Goal: Task Accomplishment & Management: Complete application form

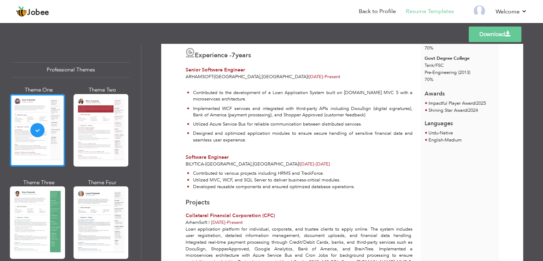
scroll to position [147, 0]
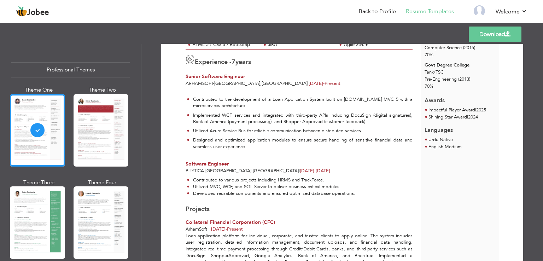
click at [450, 137] on li "Urdu - Native" at bounding box center [441, 140] width 24 height 7
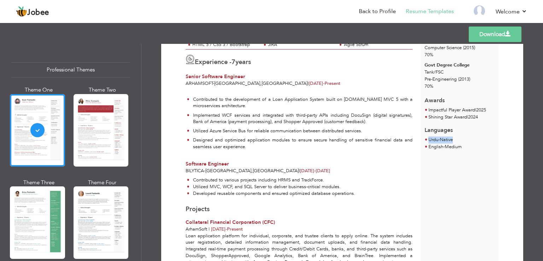
click at [450, 137] on li "Urdu - Native" at bounding box center [441, 140] width 24 height 7
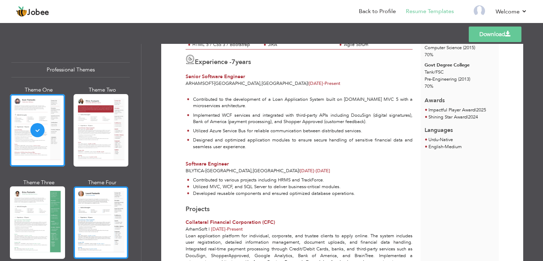
click at [93, 215] on div at bounding box center [101, 222] width 55 height 73
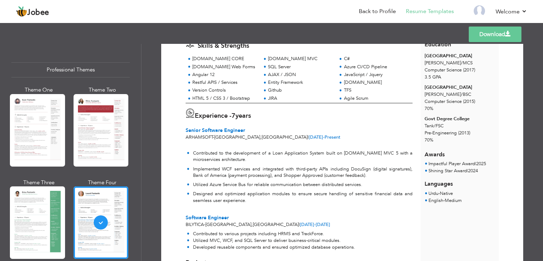
scroll to position [98, 0]
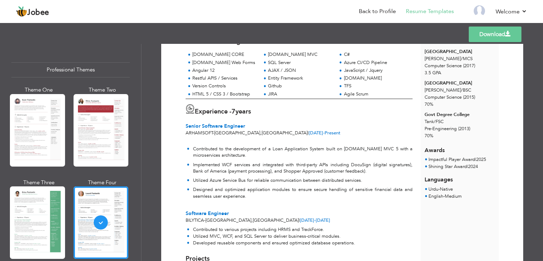
click at [449, 186] on li "Urdu - Native" at bounding box center [441, 189] width 24 height 7
click at [450, 186] on li "Urdu - Native" at bounding box center [441, 189] width 24 height 7
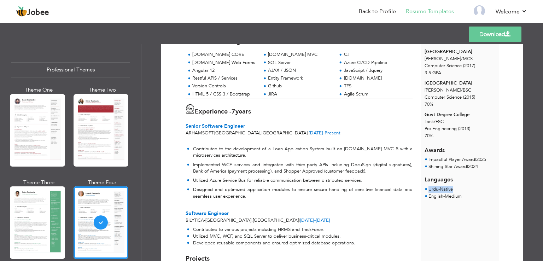
click at [450, 186] on li "Urdu - Native" at bounding box center [441, 189] width 24 height 7
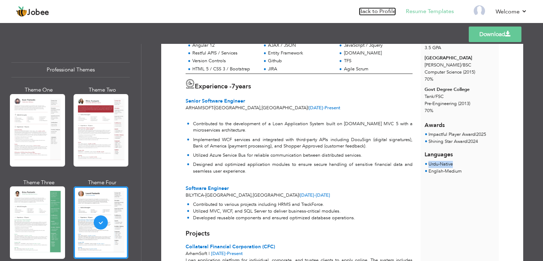
scroll to position [0, 0]
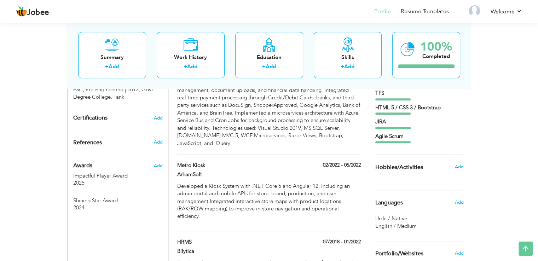
scroll to position [401, 0]
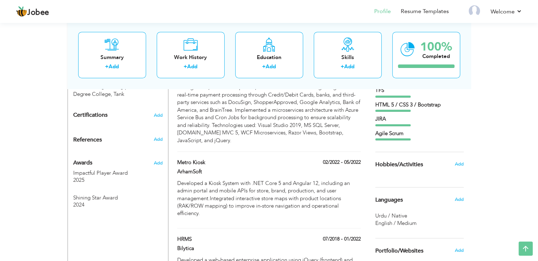
drag, startPoint x: 542, startPoint y: 66, endPoint x: 542, endPoint y: 190, distance: 123.8
click at [458, 200] on span "Add" at bounding box center [458, 199] width 9 height 6
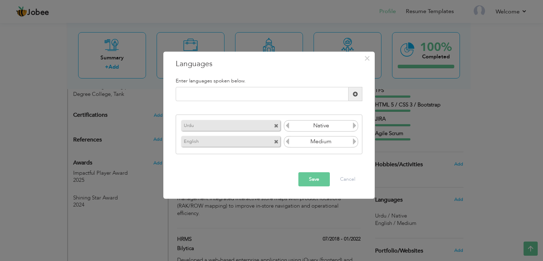
click at [354, 126] on icon at bounding box center [355, 125] width 6 height 6
click at [288, 125] on icon at bounding box center [287, 125] width 6 height 6
click at [227, 91] on input "text" at bounding box center [262, 94] width 173 height 14
type input "Pashto"
click at [354, 94] on span at bounding box center [355, 94] width 5 height 5
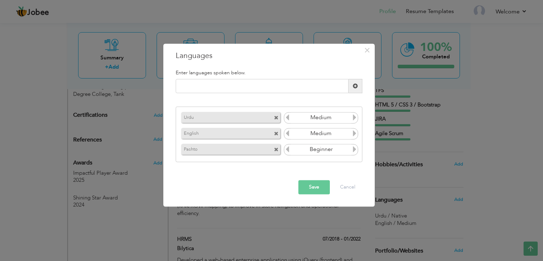
click at [355, 151] on icon at bounding box center [355, 149] width 6 height 6
click at [318, 188] on button "Save" at bounding box center [314, 187] width 31 height 14
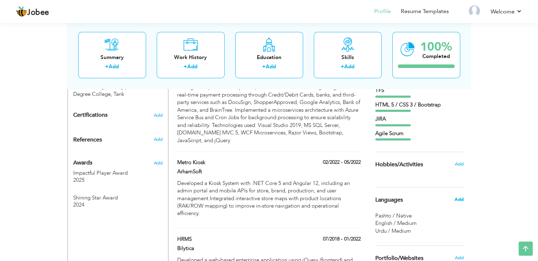
click at [461, 200] on span "Add" at bounding box center [458, 199] width 9 height 6
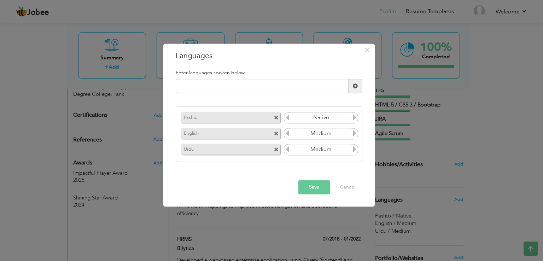
drag, startPoint x: 252, startPoint y: 134, endPoint x: 252, endPoint y: 108, distance: 26.5
click at [254, 105] on div "Enter languages spoken below. Please enter a valid language." at bounding box center [269, 116] width 197 height 103
click at [276, 117] on span at bounding box center [276, 118] width 5 height 5
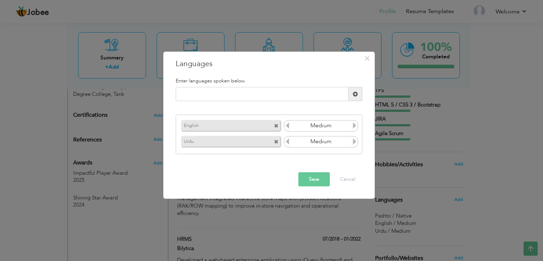
click at [276, 117] on div "English Native Urdu Medium" at bounding box center [269, 135] width 187 height 40
click at [275, 127] on span at bounding box center [276, 126] width 5 height 5
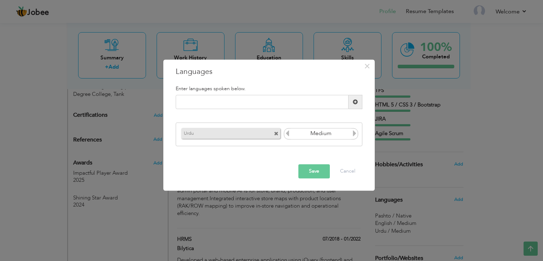
click at [277, 132] on span at bounding box center [276, 134] width 5 height 5
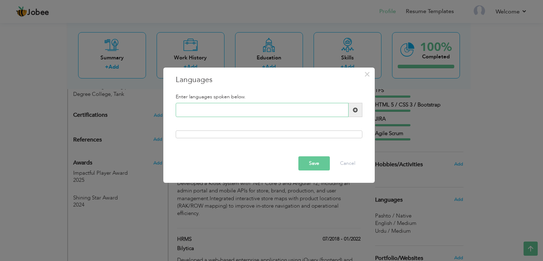
click at [238, 107] on input "text" at bounding box center [262, 110] width 173 height 14
type input "Pashto"
click at [354, 108] on span at bounding box center [355, 110] width 5 height 5
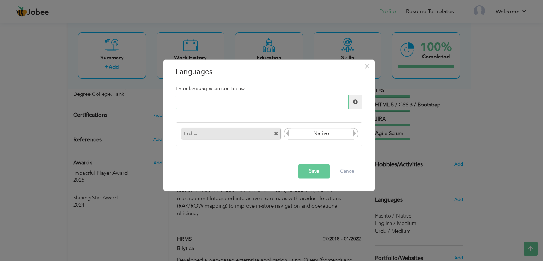
click at [243, 104] on input "text" at bounding box center [262, 102] width 173 height 14
type input "Urdu"
click at [358, 100] on span at bounding box center [355, 101] width 5 height 5
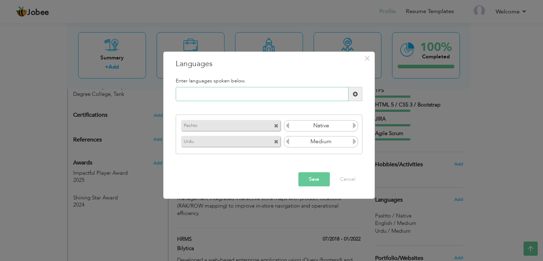
click at [217, 97] on input "text" at bounding box center [262, 94] width 173 height 14
type input "English"
click at [352, 97] on span at bounding box center [356, 94] width 14 height 14
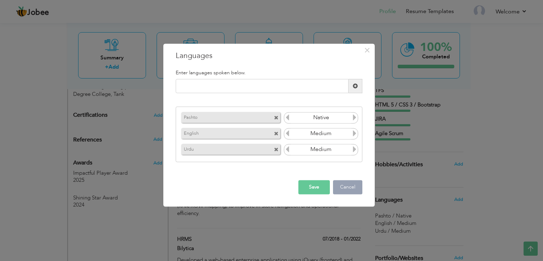
click at [349, 186] on button "Cancel" at bounding box center [347, 187] width 29 height 14
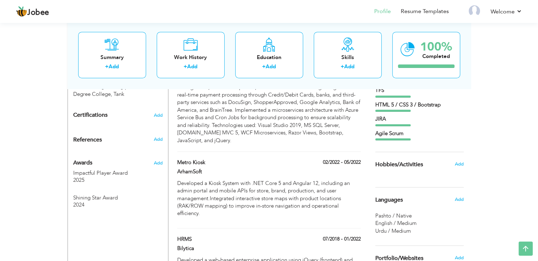
click at [454, 198] on div "Add" at bounding box center [460, 199] width 17 height 13
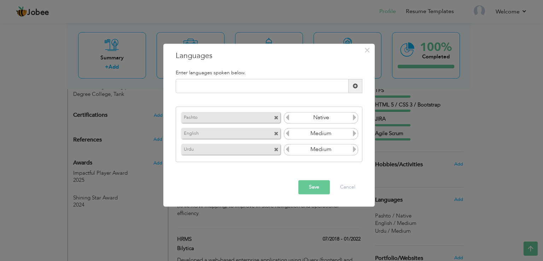
click at [275, 116] on span at bounding box center [276, 118] width 5 height 5
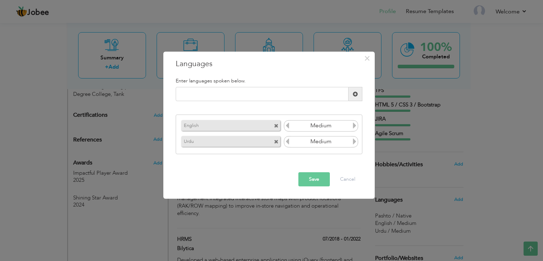
click at [275, 116] on div "English Native Urdu Medium" at bounding box center [269, 135] width 187 height 40
click at [275, 127] on span at bounding box center [276, 126] width 5 height 5
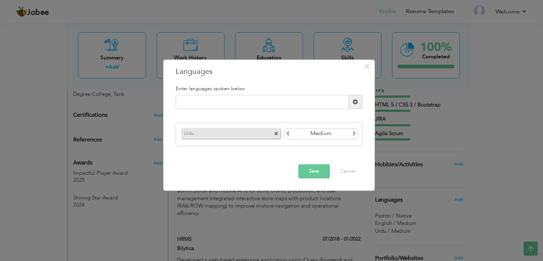
click at [275, 126] on div "Urdu" at bounding box center [232, 133] width 104 height 14
click at [276, 133] on span at bounding box center [276, 134] width 5 height 5
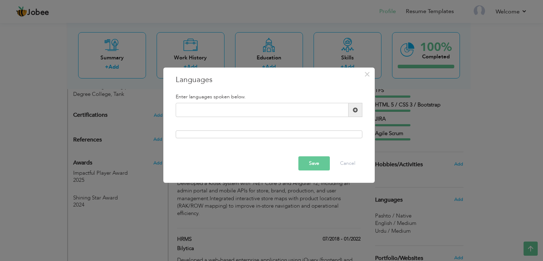
click at [314, 161] on button "Save" at bounding box center [314, 163] width 31 height 14
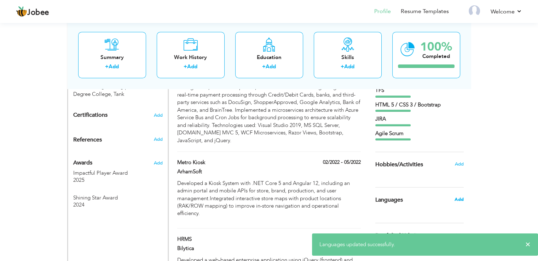
click at [458, 201] on span "Add" at bounding box center [458, 199] width 9 height 6
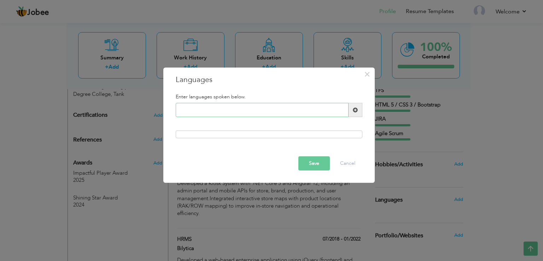
click at [277, 116] on input "text" at bounding box center [262, 110] width 173 height 14
type input "Pashto"
click at [355, 108] on span at bounding box center [355, 110] width 5 height 5
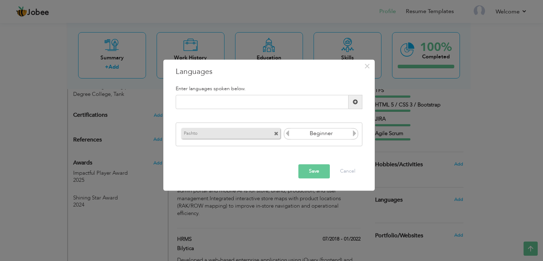
click at [354, 132] on icon at bounding box center [355, 133] width 6 height 6
click at [354, 133] on icon at bounding box center [355, 133] width 6 height 6
click at [232, 104] on input "text" at bounding box center [262, 102] width 173 height 14
type input "Urdu"
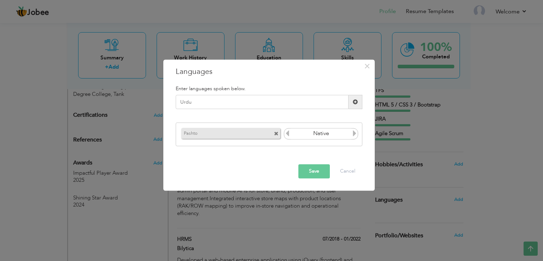
click at [357, 102] on span at bounding box center [355, 101] width 5 height 5
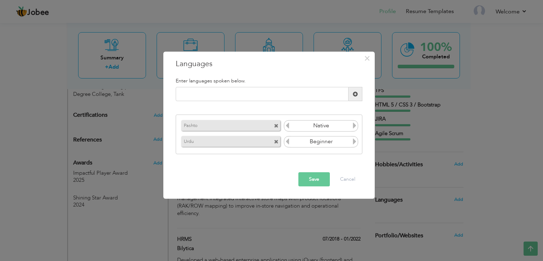
click at [357, 141] on icon at bounding box center [355, 141] width 6 height 6
click at [289, 142] on icon at bounding box center [287, 141] width 6 height 6
click at [256, 92] on input "text" at bounding box center [262, 94] width 173 height 14
type input "English"
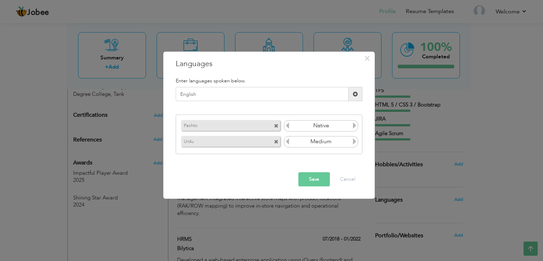
click at [353, 97] on span at bounding box center [356, 94] width 14 height 14
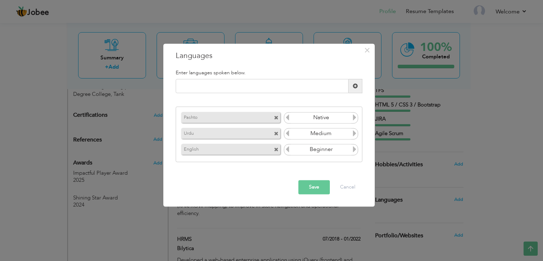
click at [277, 119] on span at bounding box center [276, 118] width 5 height 5
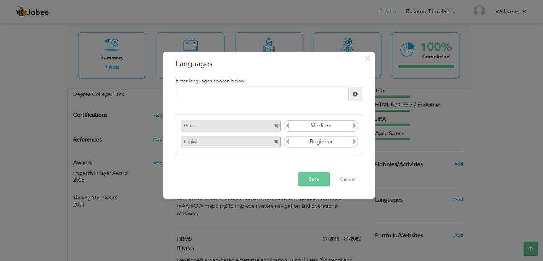
click at [278, 126] on span at bounding box center [276, 126] width 5 height 5
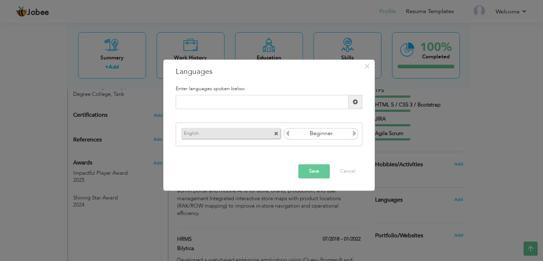
click at [276, 135] on span at bounding box center [276, 134] width 5 height 5
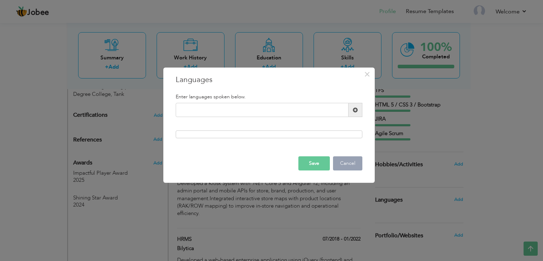
click at [351, 164] on button "Cancel" at bounding box center [347, 163] width 29 height 14
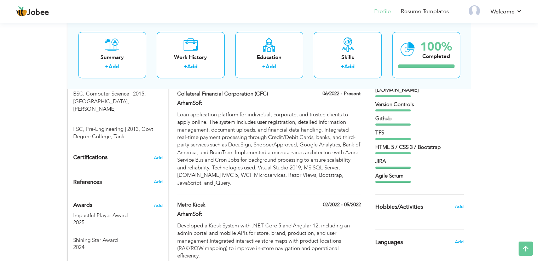
scroll to position [362, 0]
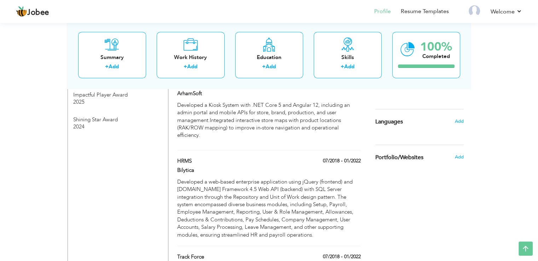
scroll to position [474, 0]
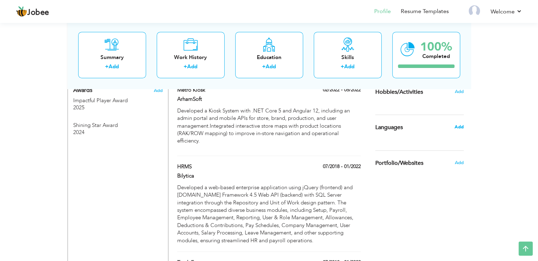
click at [458, 125] on span "Add" at bounding box center [458, 127] width 9 height 6
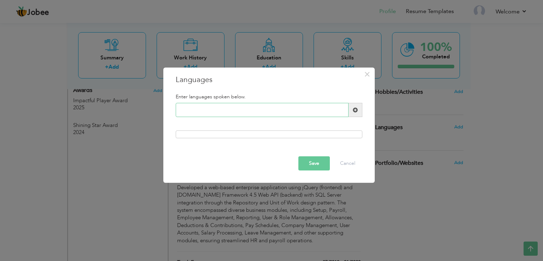
click at [300, 113] on input "text" at bounding box center [262, 110] width 173 height 14
type input "English"
click at [358, 109] on span at bounding box center [355, 110] width 5 height 5
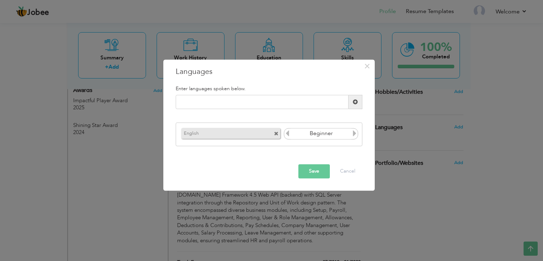
click at [258, 109] on div "Please enter a valid language." at bounding box center [269, 105] width 197 height 20
click at [260, 102] on input "text" at bounding box center [262, 102] width 173 height 14
click at [353, 133] on icon at bounding box center [355, 133] width 6 height 6
click at [272, 102] on input "text" at bounding box center [262, 102] width 173 height 14
type input "Urdu"
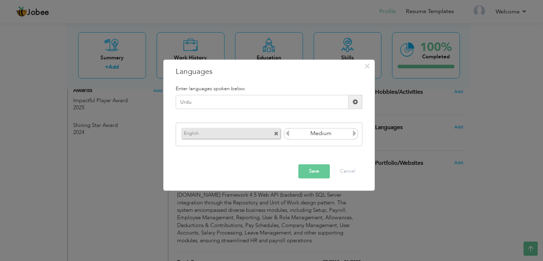
click at [354, 103] on span at bounding box center [355, 101] width 5 height 5
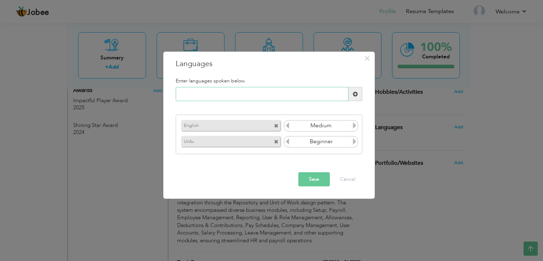
click at [240, 92] on input "text" at bounding box center [262, 94] width 173 height 14
type input "Pashto"
click at [358, 95] on span at bounding box center [355, 94] width 5 height 5
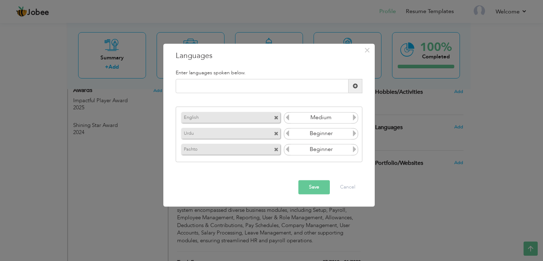
click at [353, 149] on icon at bounding box center [355, 149] width 6 height 6
click at [354, 133] on icon at bounding box center [355, 133] width 6 height 6
click at [290, 134] on icon at bounding box center [287, 133] width 6 height 6
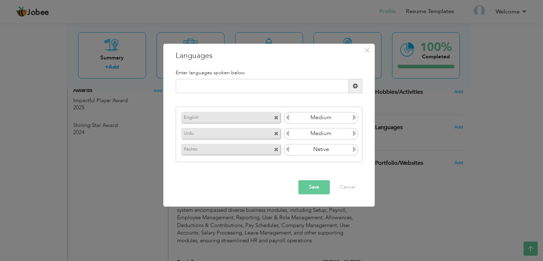
click at [314, 186] on button "Save" at bounding box center [314, 187] width 31 height 14
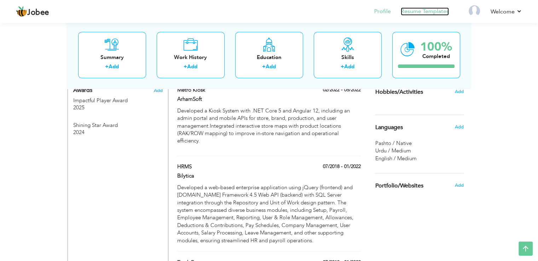
click at [419, 13] on link "Resume Templates" at bounding box center [425, 11] width 48 height 8
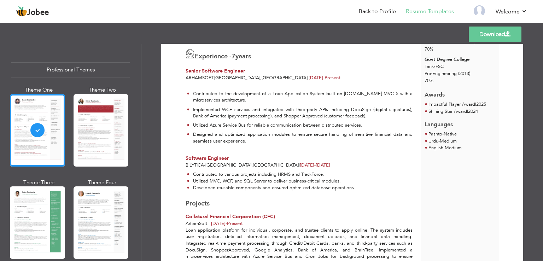
scroll to position [162, 0]
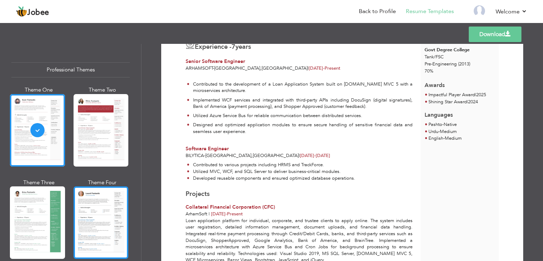
click at [95, 234] on div at bounding box center [101, 222] width 55 height 73
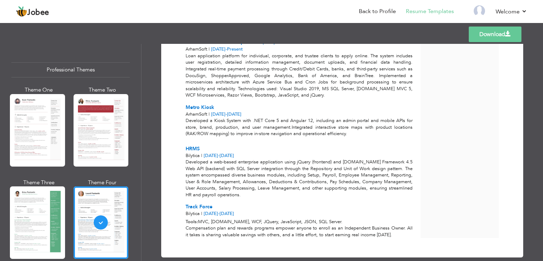
scroll to position [325, 0]
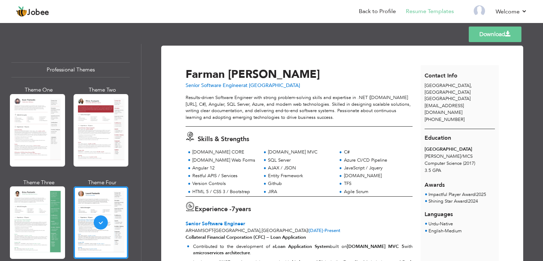
click at [375, 11] on link "Back to Profile" at bounding box center [377, 11] width 37 height 8
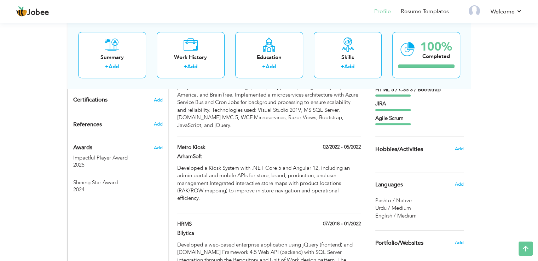
scroll to position [417, 0]
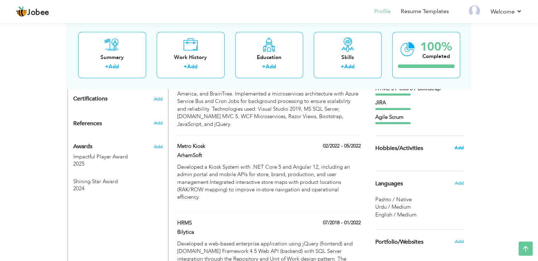
click at [456, 149] on span "Add" at bounding box center [458, 148] width 9 height 6
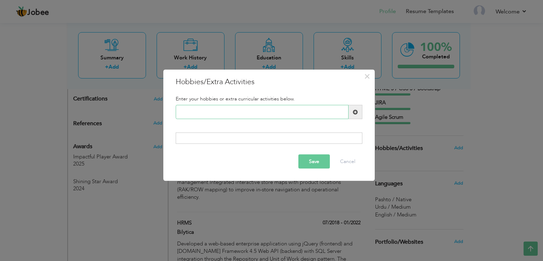
click at [266, 112] on input "text" at bounding box center [262, 112] width 173 height 14
type input "Gaming"
click at [357, 110] on span at bounding box center [355, 111] width 5 height 5
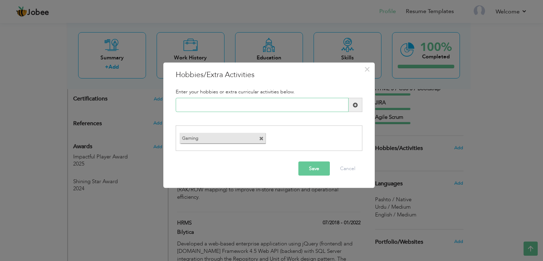
click at [275, 109] on input "text" at bounding box center [262, 105] width 173 height 14
drag, startPoint x: 213, startPoint y: 105, endPoint x: 180, endPoint y: 102, distance: 32.4
click at [180, 102] on input "b" at bounding box center [262, 105] width 173 height 14
paste input "Badminton"
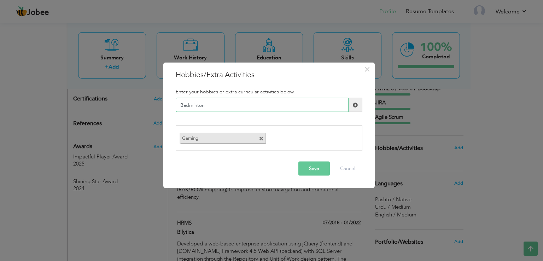
type input "Badminton"
click at [351, 104] on span at bounding box center [356, 105] width 14 height 14
click at [253, 105] on input "text" at bounding box center [262, 105] width 173 height 14
click at [285, 102] on input "text" at bounding box center [262, 105] width 173 height 14
paste input "Table Tennis"
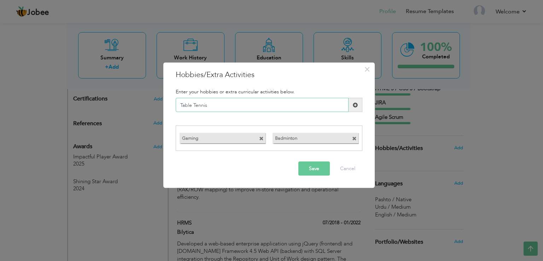
type input "Table Tennis"
click at [354, 105] on span at bounding box center [355, 104] width 5 height 5
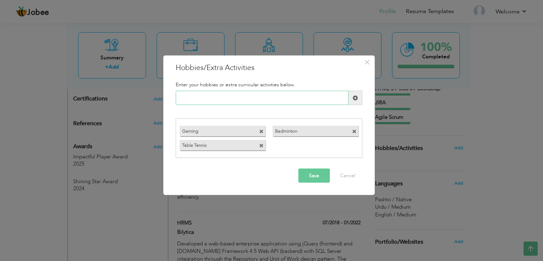
click at [221, 100] on input "text" at bounding box center [262, 98] width 173 height 14
type input "Problem Solving"
drag, startPoint x: 224, startPoint y: 102, endPoint x: 172, endPoint y: 98, distance: 52.9
click at [172, 98] on div "Problem Solving" at bounding box center [269, 98] width 197 height 14
click at [350, 98] on span at bounding box center [356, 98] width 14 height 14
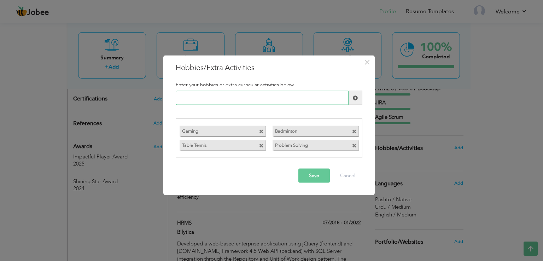
click at [228, 103] on input "text" at bounding box center [262, 98] width 173 height 14
drag, startPoint x: 200, startPoint y: 99, endPoint x: 194, endPoint y: 100, distance: 6.0
click at [194, 100] on input "Book re" at bounding box center [262, 98] width 173 height 14
type input "Book Reading"
click at [354, 100] on span at bounding box center [355, 97] width 5 height 5
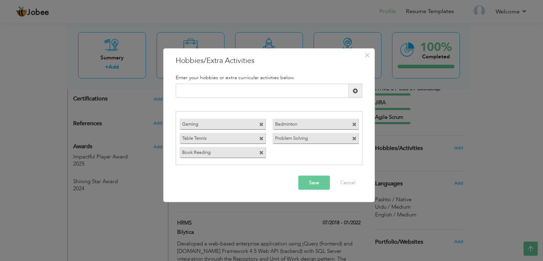
click at [311, 181] on button "Save" at bounding box center [314, 182] width 31 height 14
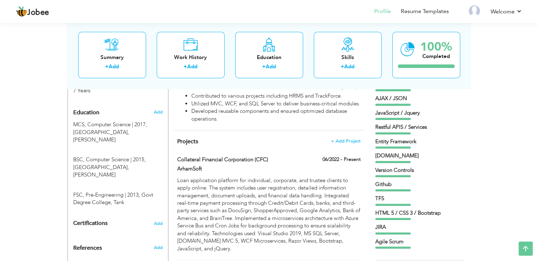
scroll to position [292, 0]
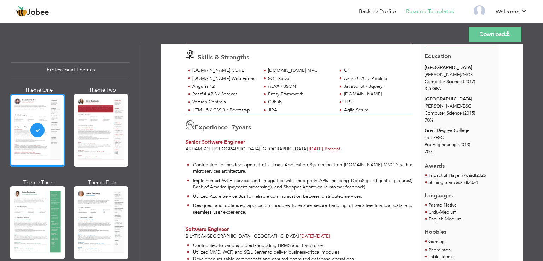
scroll to position [79, 0]
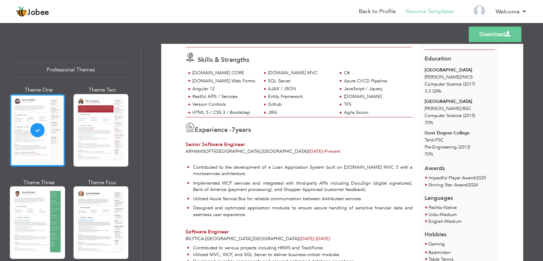
drag, startPoint x: 541, startPoint y: 108, endPoint x: 543, endPoint y: 139, distance: 31.2
click at [543, 139] on div "Download [PERSON_NAME] Senior Software Engineer at [GEOGRAPHIC_DATA] [DOMAIN_NA…" at bounding box center [343, 152] width 402 height 217
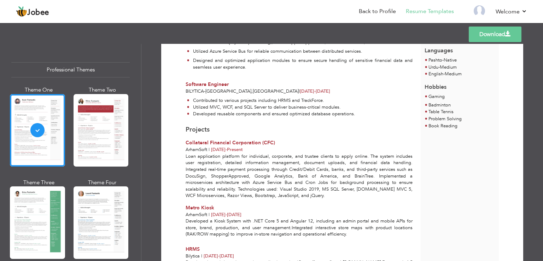
scroll to position [244, 0]
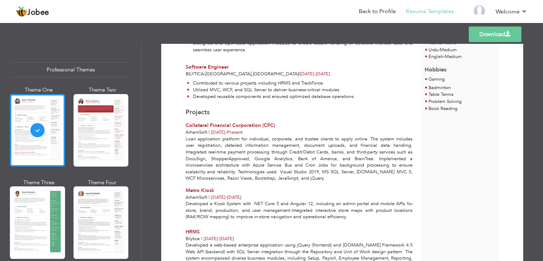
click at [240, 197] on span "[DATE] - [DATE]" at bounding box center [226, 197] width 30 height 6
click at [240, 198] on span "[DATE] - [DATE]" at bounding box center [226, 197] width 30 height 6
click at [240, 198] on span "Feb 2022 - May 2022" at bounding box center [226, 197] width 30 height 6
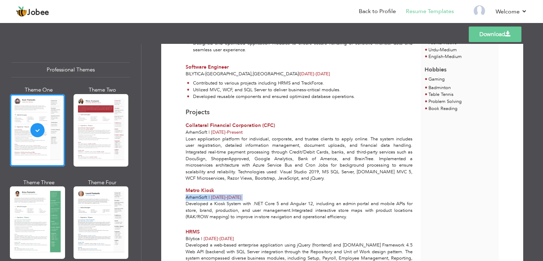
click at [240, 198] on span "Feb 2022 - May 2022" at bounding box center [226, 197] width 30 height 6
click at [242, 198] on span "Feb 2022 - May 2022" at bounding box center [226, 197] width 30 height 6
click at [242, 197] on span "Feb 2022 - May 2022" at bounding box center [226, 197] width 30 height 6
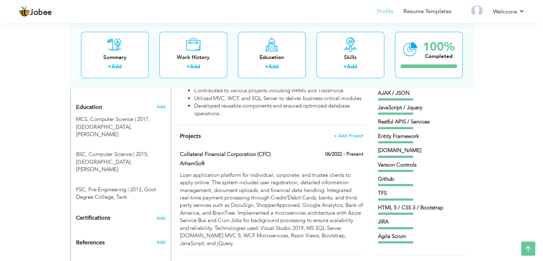
scroll to position [299, 0]
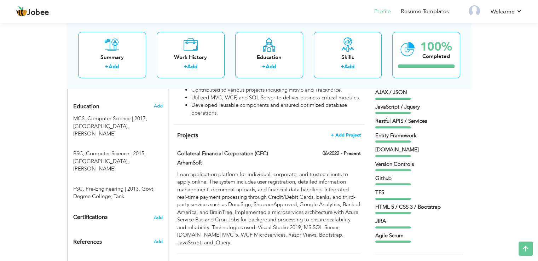
click at [350, 133] on span "+ Add Project" at bounding box center [346, 135] width 30 height 5
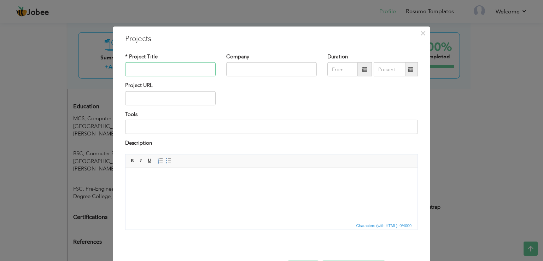
click at [203, 71] on input "text" at bounding box center [170, 69] width 91 height 14
paste input "ZBIZLINK"
type input "ZBIZLINK"
click at [241, 73] on input "text" at bounding box center [271, 69] width 91 height 14
type input "ArhamSoft"
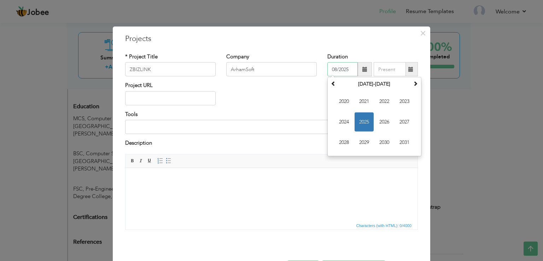
click at [338, 75] on input "08/2025" at bounding box center [343, 69] width 30 height 14
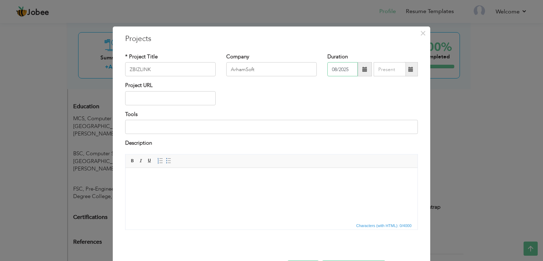
click at [338, 75] on input "08/2025" at bounding box center [343, 69] width 30 height 14
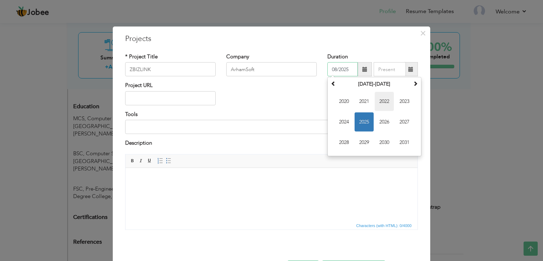
click at [383, 99] on span "2022" at bounding box center [384, 101] width 19 height 19
click at [366, 122] on span "Jun" at bounding box center [364, 122] width 19 height 19
type input "06/2022"
click at [366, 122] on input at bounding box center [271, 127] width 293 height 14
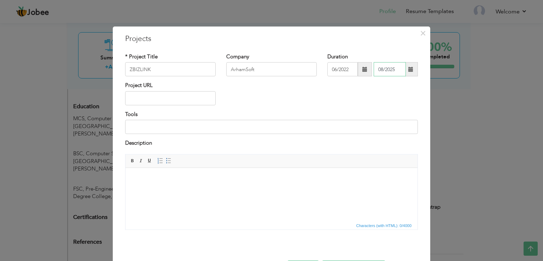
click at [384, 72] on input "08/2025" at bounding box center [390, 69] width 32 height 14
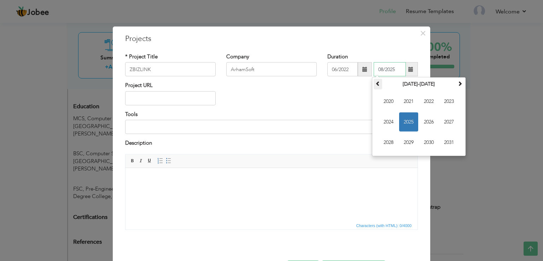
click at [379, 82] on th at bounding box center [378, 84] width 8 height 11
click at [456, 87] on th at bounding box center [460, 84] width 8 height 11
click at [426, 101] on span "2022" at bounding box center [429, 101] width 19 height 19
click at [449, 121] on span "Aug" at bounding box center [449, 122] width 19 height 19
type input "08/2022"
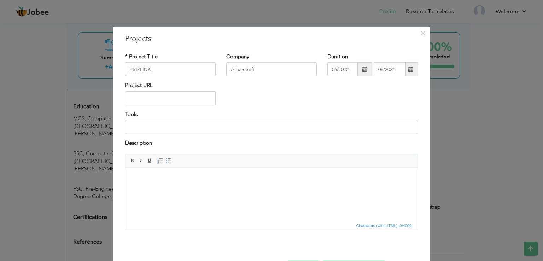
click at [192, 189] on html at bounding box center [272, 179] width 292 height 22
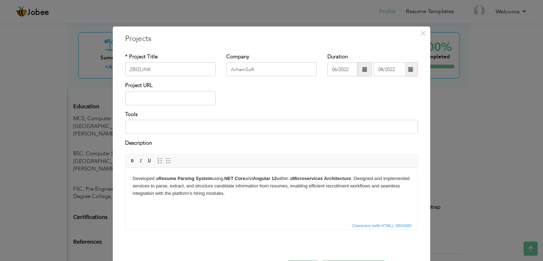
click at [212, 178] on strong "Resume Parsing System" at bounding box center [185, 177] width 54 height 5
drag, startPoint x: 212, startPoint y: 179, endPoint x: 160, endPoint y: 177, distance: 52.1
click at [160, 177] on strong "Resume Parsing System" at bounding box center [185, 177] width 54 height 5
click at [130, 161] on span at bounding box center [133, 161] width 6 height 6
click at [225, 177] on strong ".NET Core" at bounding box center [231, 177] width 22 height 5
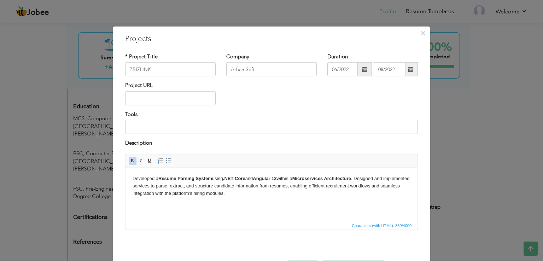
click at [270, 202] on html "Developed a Resume Parsing System using .NET Core and Angular 12 within a Micro…" at bounding box center [272, 186] width 292 height 36
drag, startPoint x: 212, startPoint y: 178, endPoint x: 161, endPoint y: 174, distance: 51.1
click at [161, 174] on html "Developed a Resume Parsing System using .NET Core and Angular 12 within a Micro…" at bounding box center [272, 186] width 292 height 36
click at [130, 162] on span at bounding box center [133, 161] width 6 height 6
click at [226, 178] on strong ".NET Core" at bounding box center [231, 177] width 22 height 5
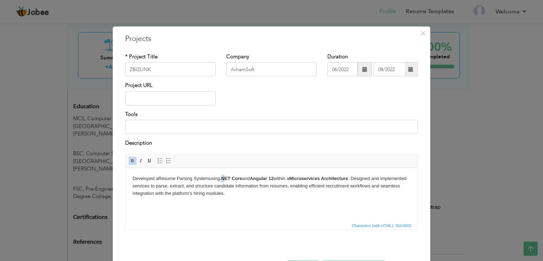
click at [228, 178] on strong ".NET Core" at bounding box center [231, 177] width 22 height 5
drag, startPoint x: 224, startPoint y: 178, endPoint x: 246, endPoint y: 178, distance: 22.7
click at [246, 178] on body "Developed a Resume Parsing System using .NET Core and Angular 12 within a Micro…" at bounding box center [272, 186] width 278 height 22
click at [130, 160] on span at bounding box center [133, 161] width 6 height 6
drag, startPoint x: 256, startPoint y: 177, endPoint x: 280, endPoint y: 178, distance: 23.4
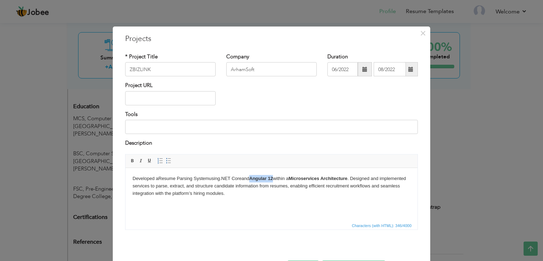
click at [280, 178] on body "Developed a Resume Parsing System using .NET Core and Angular 12 within a Micro…" at bounding box center [272, 186] width 278 height 22
click at [130, 161] on span at bounding box center [133, 161] width 6 height 6
drag, startPoint x: 295, startPoint y: 178, endPoint x: 354, endPoint y: 179, distance: 59.5
click at [354, 179] on body "Developed a Resume Parsing System using .NET Core and Angular 12 within a Micro…" at bounding box center [272, 186] width 278 height 22
click at [130, 160] on span at bounding box center [133, 161] width 6 height 6
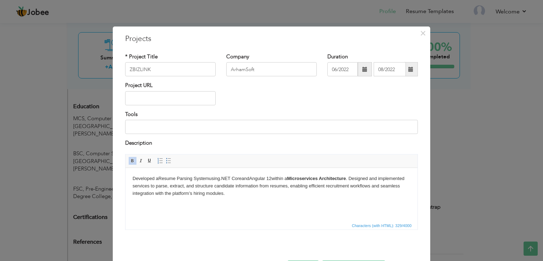
click at [130, 162] on span at bounding box center [133, 161] width 6 height 6
click at [282, 204] on html "Developed a Resume Parsing System using .NET Core and Angular 12 within a Micro…" at bounding box center [272, 186] width 292 height 36
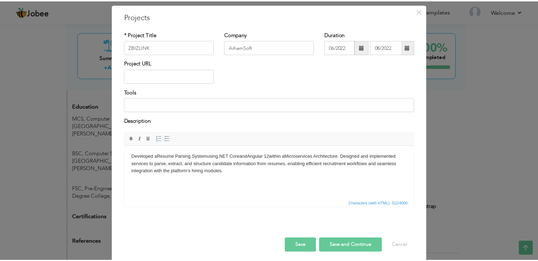
scroll to position [25, 0]
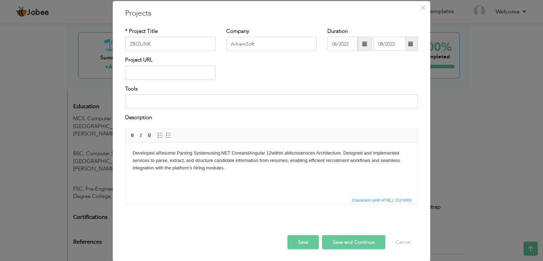
click at [307, 239] on button "Save" at bounding box center [303, 242] width 31 height 14
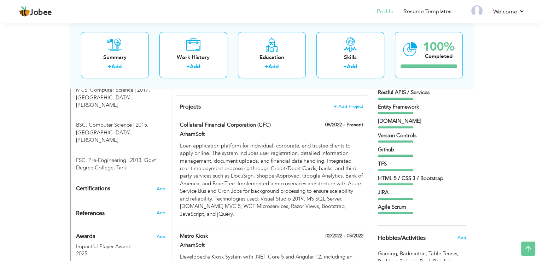
scroll to position [327, 0]
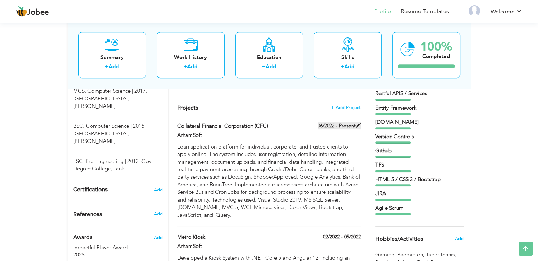
click at [350, 122] on label "06/2022 - Present" at bounding box center [339, 125] width 43 height 7
type input "Collateral Financial Corporation (CFC)"
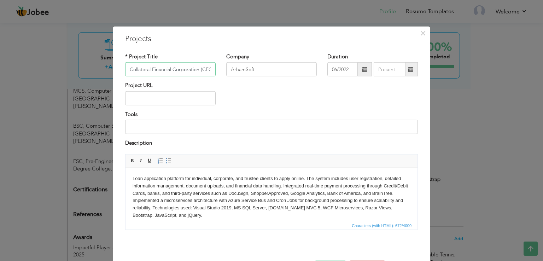
scroll to position [0, 2]
click at [336, 71] on input "06/2022" at bounding box center [343, 69] width 30 height 14
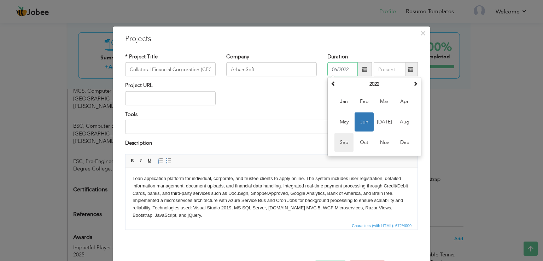
click at [344, 141] on span "Sep" at bounding box center [344, 142] width 19 height 19
type input "09/2022"
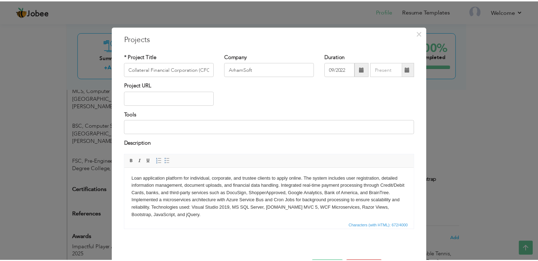
scroll to position [25, 0]
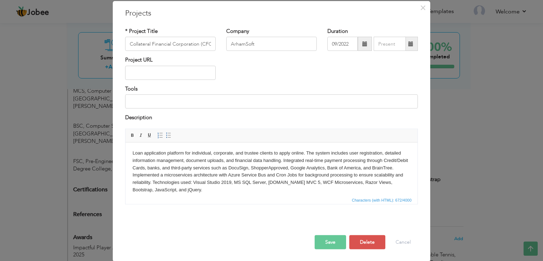
click at [321, 240] on button "Save" at bounding box center [330, 242] width 31 height 14
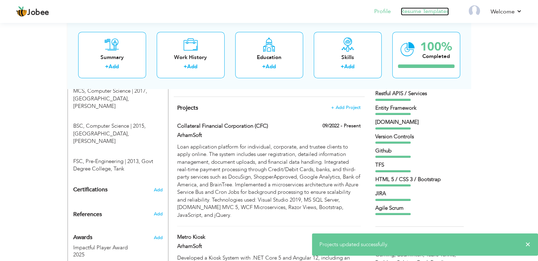
click at [410, 15] on link "Resume Templates" at bounding box center [425, 11] width 48 height 8
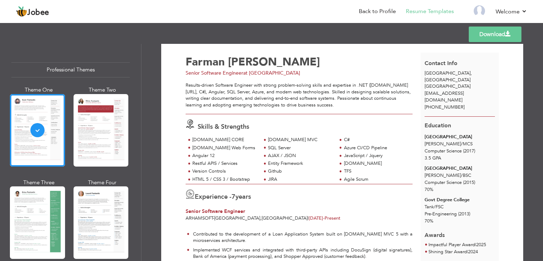
scroll to position [14, 0]
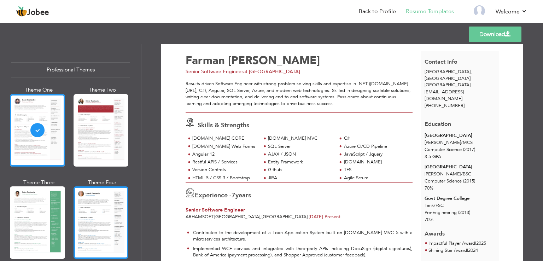
click at [123, 245] on div at bounding box center [101, 222] width 55 height 73
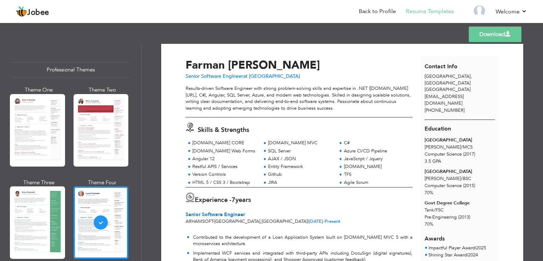
scroll to position [0, 0]
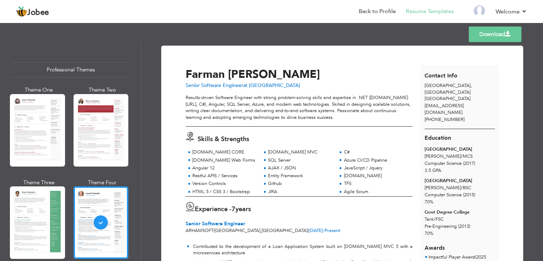
click at [500, 34] on link "Download" at bounding box center [495, 35] width 53 height 16
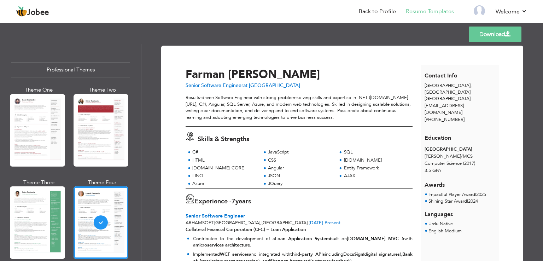
scroll to position [20, 0]
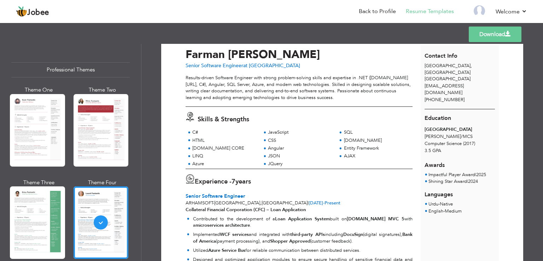
click at [362, 5] on li "Back to Profile" at bounding box center [372, 11] width 47 height 19
click at [371, 14] on link "Back to Profile" at bounding box center [377, 11] width 37 height 8
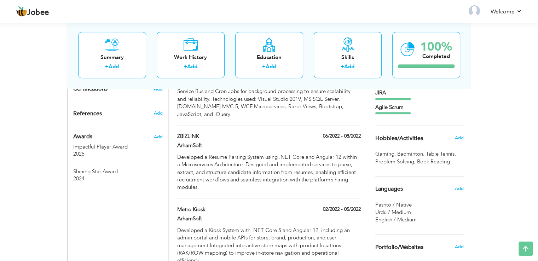
scroll to position [431, 0]
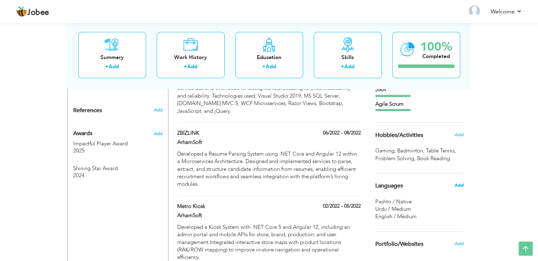
click at [463, 186] on span "Add" at bounding box center [458, 185] width 9 height 6
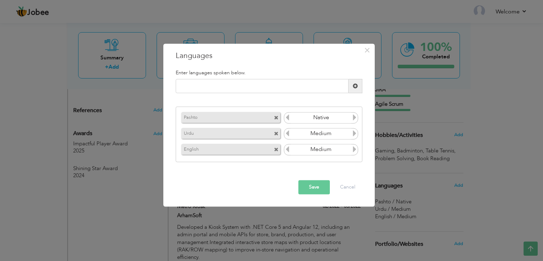
click at [355, 119] on icon at bounding box center [355, 117] width 6 height 6
click at [287, 121] on icon at bounding box center [287, 117] width 6 height 6
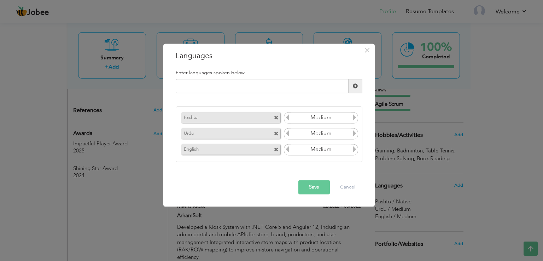
click at [288, 121] on icon at bounding box center [287, 117] width 6 height 6
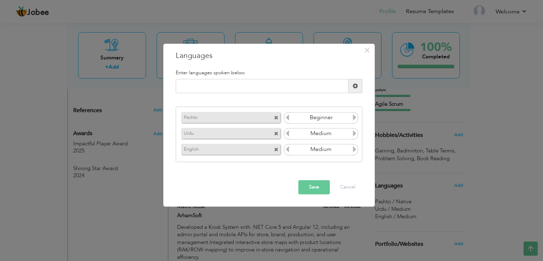
click at [288, 121] on icon at bounding box center [287, 117] width 6 height 6
click at [289, 121] on icon at bounding box center [287, 117] width 6 height 6
click at [352, 116] on icon at bounding box center [355, 117] width 6 height 6
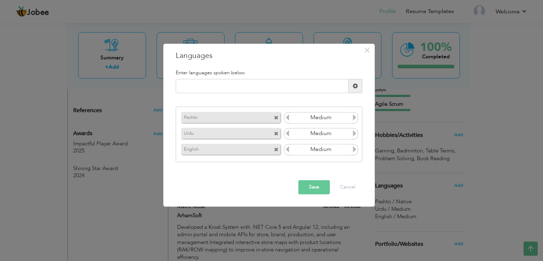
click at [352, 116] on icon at bounding box center [355, 117] width 6 height 6
click at [352, 117] on icon at bounding box center [355, 117] width 6 height 6
click at [352, 118] on icon at bounding box center [355, 117] width 6 height 6
click at [356, 120] on icon at bounding box center [355, 117] width 6 height 6
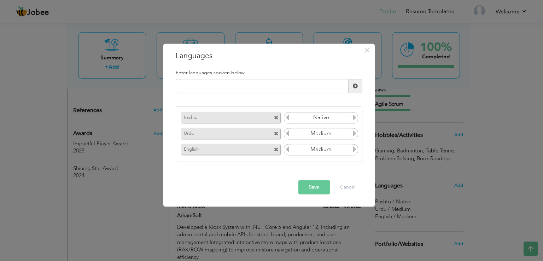
click at [356, 120] on icon at bounding box center [355, 117] width 6 height 6
click at [288, 119] on icon at bounding box center [287, 117] width 6 height 6
click at [289, 119] on icon at bounding box center [287, 117] width 6 height 6
click at [354, 119] on icon at bounding box center [355, 117] width 6 height 6
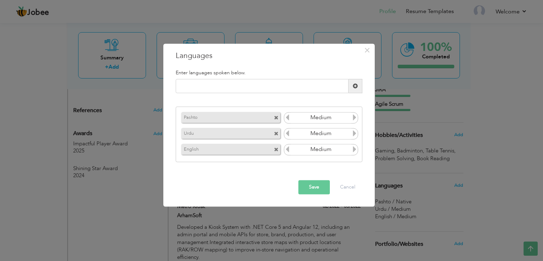
click at [318, 190] on button "Save" at bounding box center [314, 187] width 31 height 14
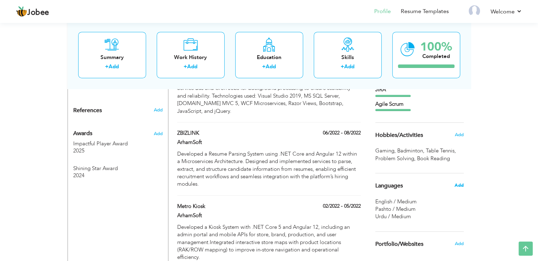
click at [457, 183] on span "Add" at bounding box center [458, 185] width 9 height 6
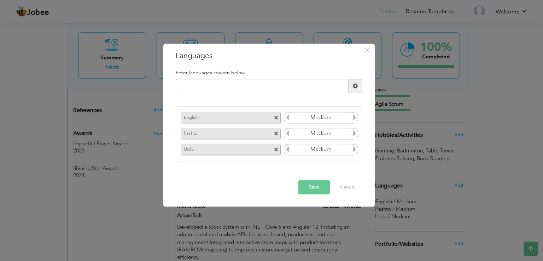
click at [276, 132] on span at bounding box center [276, 134] width 5 height 5
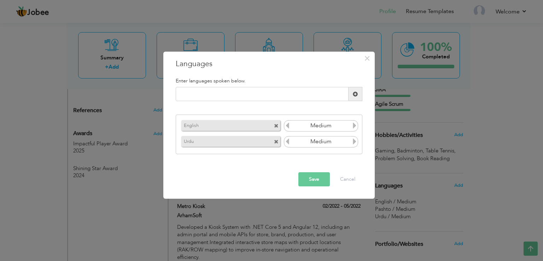
click at [310, 178] on button "Save" at bounding box center [314, 179] width 31 height 14
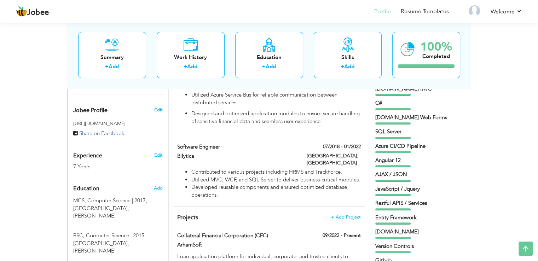
scroll to position [195, 0]
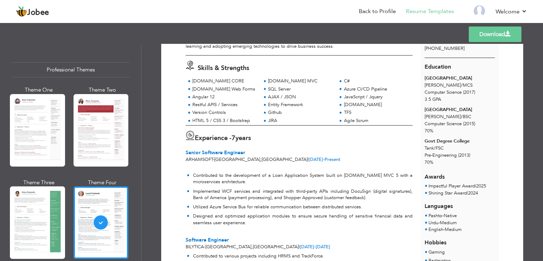
scroll to position [4, 0]
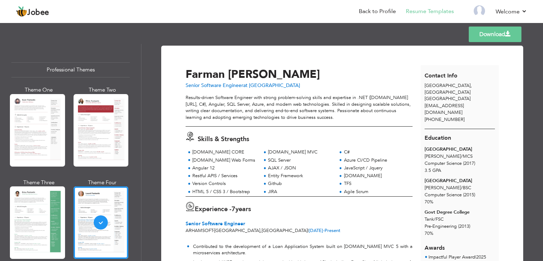
scroll to position [325, 0]
